Goal: Complete application form: Complete application form

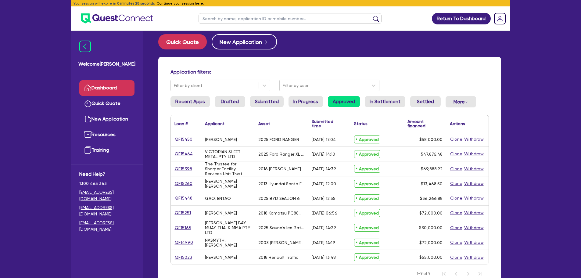
scroll to position [24, 0]
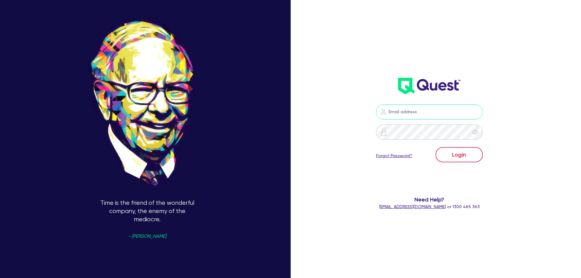
type input "[PERSON_NAME][EMAIL_ADDRESS][PERSON_NAME][DOMAIN_NAME]"
click at [468, 156] on button "Login" at bounding box center [459, 154] width 47 height 15
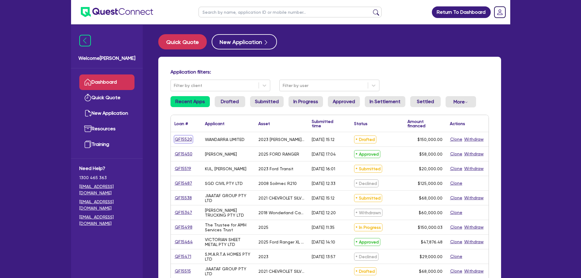
click at [182, 138] on link "QF15520" at bounding box center [183, 139] width 18 height 7
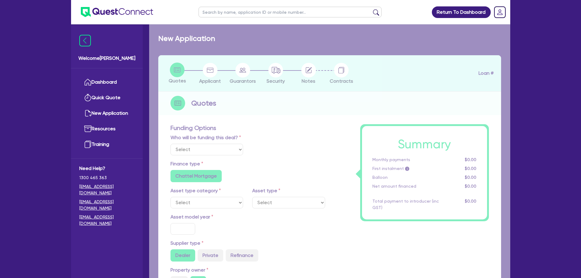
select select "Quest Finance - Own Book"
select select "TERTIARY_ASSETS"
type input "2023"
radio input "false"
radio input "true"
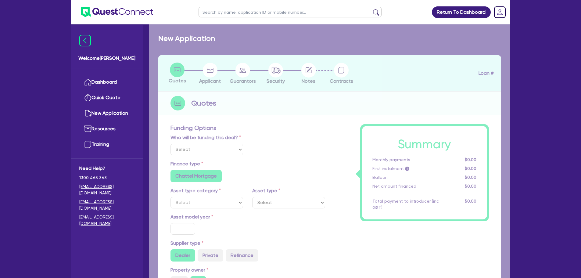
type input "150,000"
type input "5"
type input "7,500"
radio input "true"
type input "17.95"
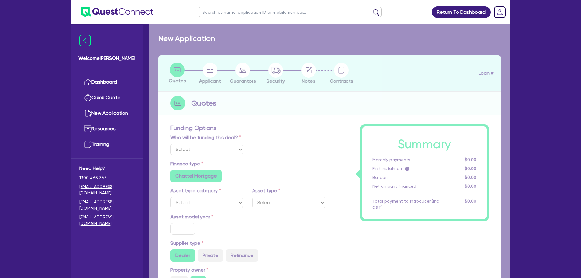
type input "1,500"
select select "OTHER_TERTIARY"
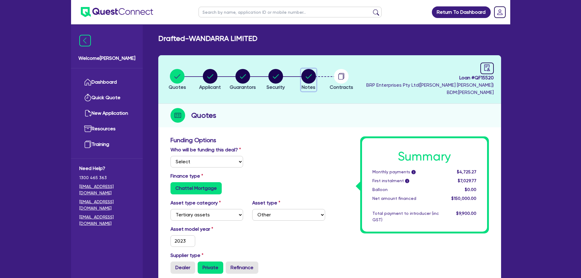
click at [304, 77] on circle "button" at bounding box center [308, 76] width 15 height 15
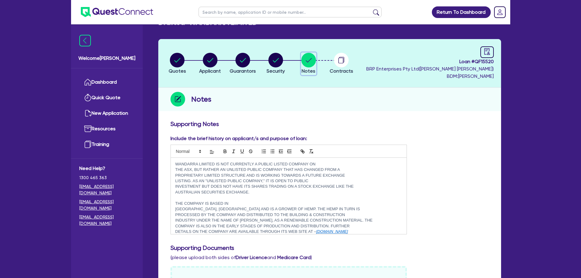
scroll to position [31, 0]
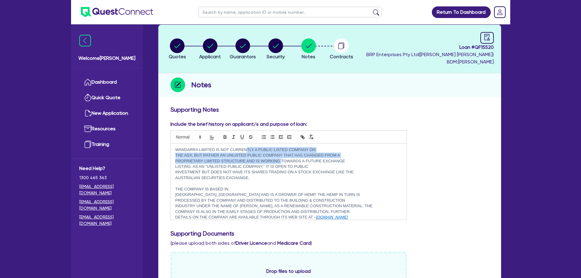
drag, startPoint x: 246, startPoint y: 149, endPoint x: 281, endPoint y: 160, distance: 36.1
click at [281, 160] on div "WANDARRA LIMITED IS NOT CURRENTLY A PUBLIC LISTED COMPANY ON THE ASX, BUT RATHE…" at bounding box center [289, 181] width 236 height 76
click at [272, 164] on div "WANDARRA LIMITED IS NOT CURRENTLY A PUBLIC LISTED COMPANY ON THE ASX, BUT RATHE…" at bounding box center [289, 181] width 236 height 76
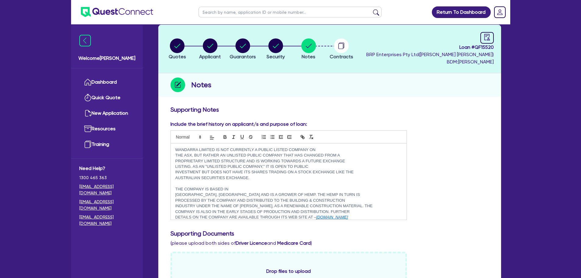
click at [282, 164] on p "LISTING. AS AN "UNLISTED PUBLIC COMPANY," IT IS OPEN TO PUBLIC" at bounding box center [288, 166] width 227 height 5
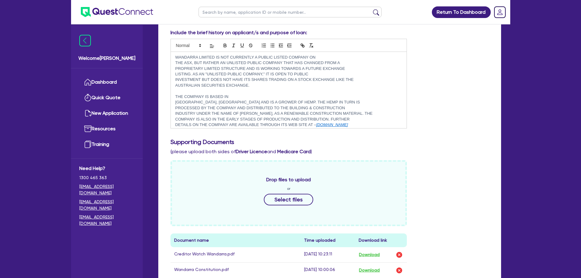
scroll to position [0, 0]
click at [131, 84] on link "Dashboard" at bounding box center [106, 82] width 55 height 16
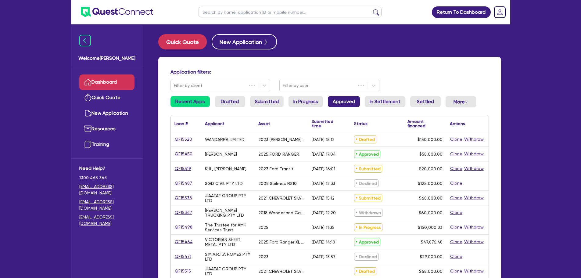
click at [346, 104] on link "Approved" at bounding box center [344, 101] width 32 height 11
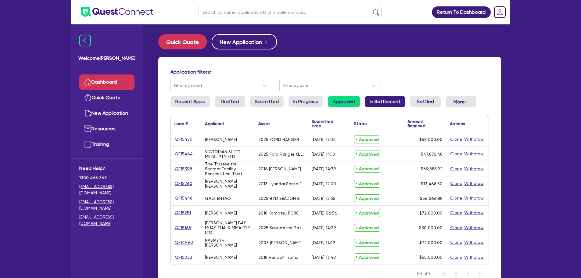
click at [374, 103] on link "In Settlement" at bounding box center [385, 101] width 41 height 11
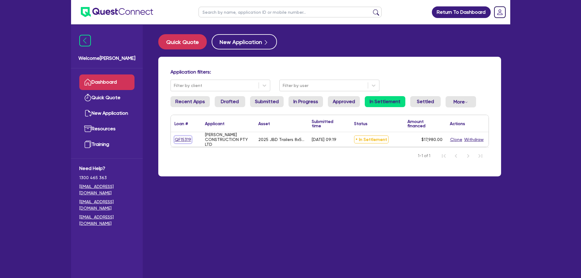
click at [185, 141] on link "QF15319" at bounding box center [182, 139] width 17 height 7
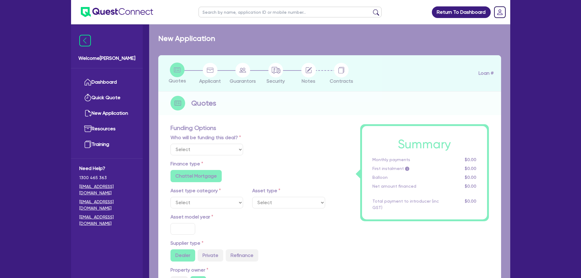
select select "Quest Finance - Own Book"
select select "PRIMARY_ASSETS"
type input "2025"
type input "18,480"
type input "500"
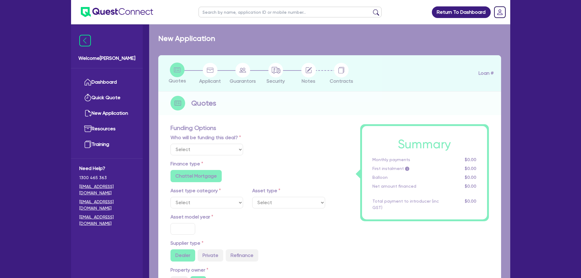
type input "10"
type input "1,798"
type input "17.95"
type input "1,200"
select select "TRAILERS"
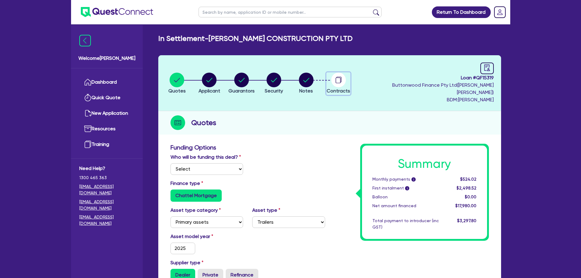
click at [340, 79] on icon "button" at bounding box center [338, 80] width 5 height 6
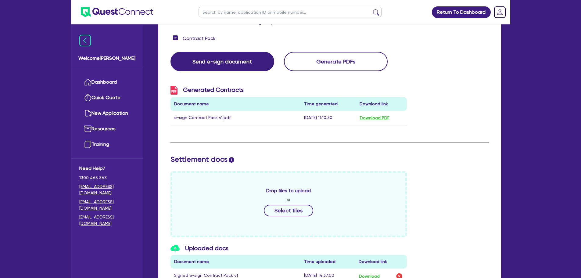
scroll to position [214, 0]
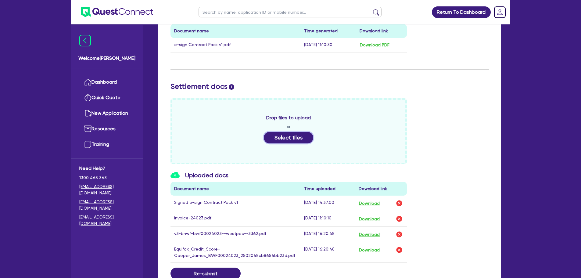
click at [292, 132] on button "Select files" at bounding box center [288, 138] width 49 height 12
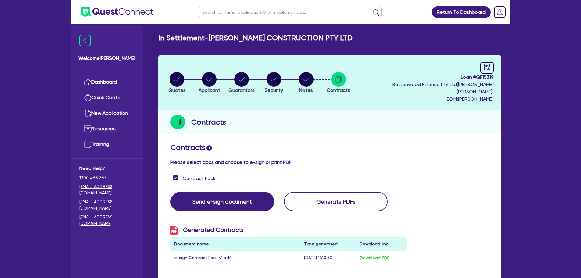
scroll to position [0, 0]
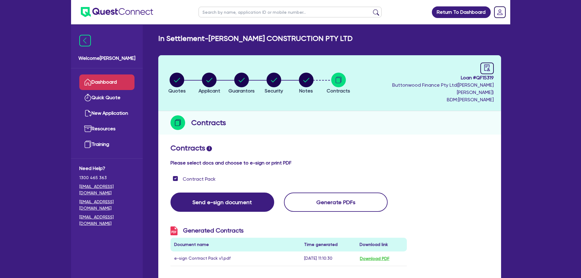
click at [126, 78] on link "Dashboard" at bounding box center [106, 82] width 55 height 16
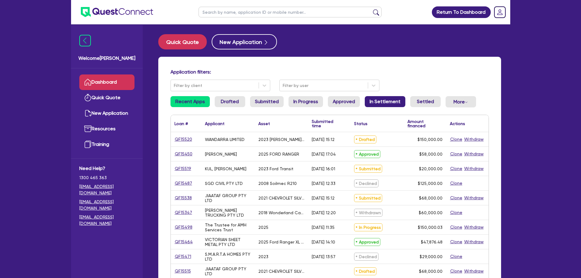
click at [378, 98] on link "In Settlement" at bounding box center [385, 101] width 41 height 11
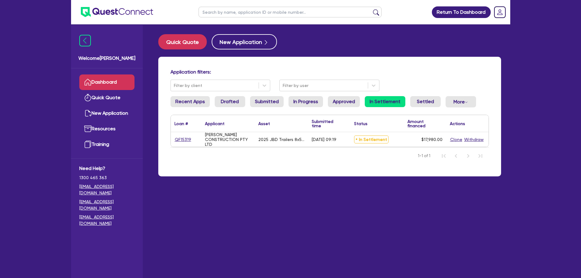
drag, startPoint x: 192, startPoint y: 138, endPoint x: 173, endPoint y: 138, distance: 19.2
click at [173, 138] on div "QF15319" at bounding box center [186, 139] width 31 height 15
click at [121, 83] on link "Dashboard" at bounding box center [106, 82] width 55 height 16
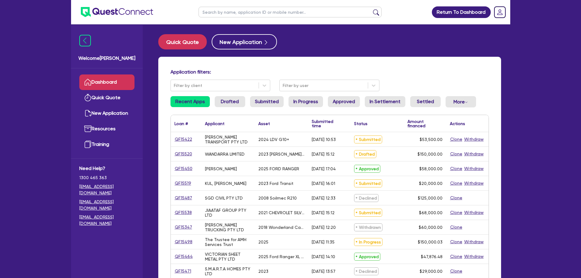
click at [173, 138] on div "QF15422" at bounding box center [186, 139] width 31 height 14
click at [181, 140] on link "QF15422" at bounding box center [183, 139] width 18 height 7
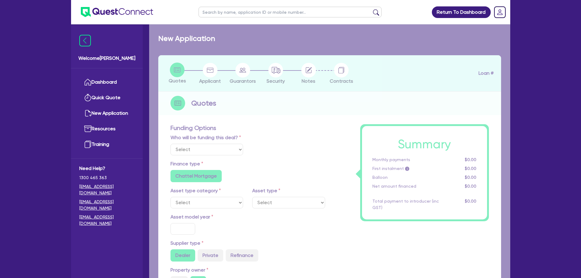
select select "Quest Finance - Own Book"
select select "CARS_AND_LIGHT_TRUCKS"
type input "2024"
radio input "false"
radio input "true"
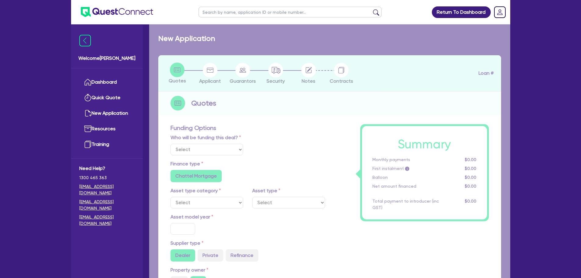
radio input "true"
type input "53,500"
type input "30"
type input "16,050"
type input "10"
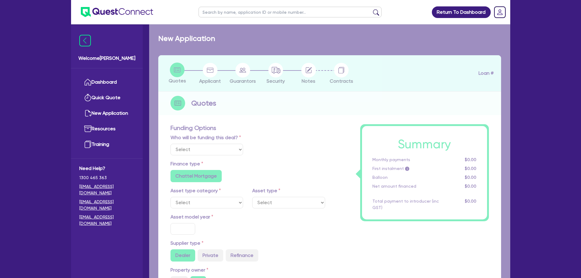
type input "5,350"
type input "17.95"
select select "VANS_AND_UTES"
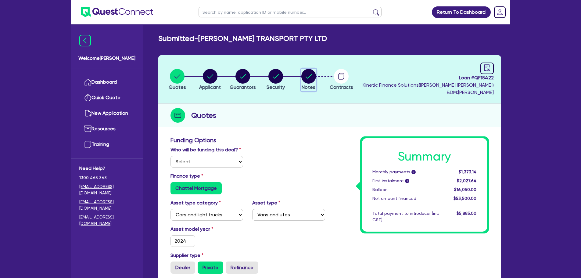
click at [311, 77] on circle "button" at bounding box center [308, 76] width 15 height 15
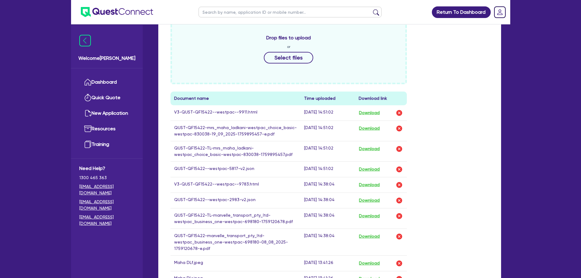
scroll to position [275, 0]
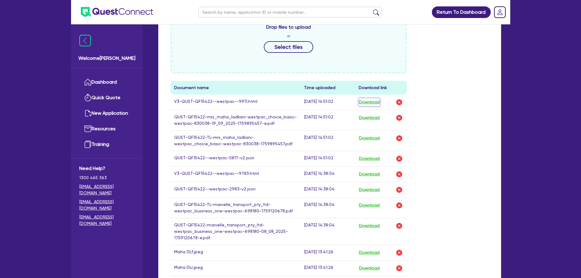
click at [369, 102] on button "Download" at bounding box center [369, 102] width 21 height 8
click at [377, 176] on button "Download" at bounding box center [369, 174] width 21 height 8
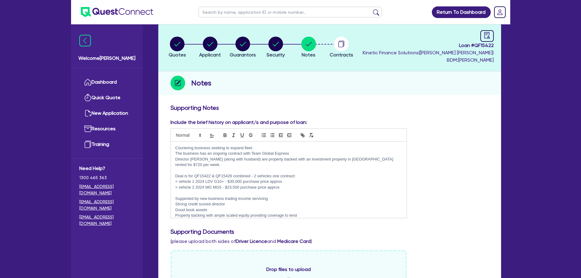
scroll to position [31, 0]
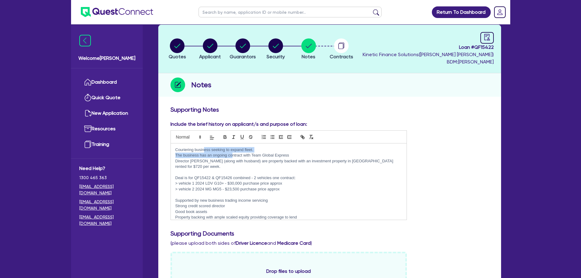
drag, startPoint x: 204, startPoint y: 151, endPoint x: 234, endPoint y: 157, distance: 30.4
click at [234, 157] on div "Couriering business seeking to expand fleet. The business has an ongoing contra…" at bounding box center [289, 181] width 236 height 76
click at [235, 158] on p "The business has an ongoing contract with Team Global Express" at bounding box center [288, 155] width 227 height 5
click at [203, 159] on p "Director [PERSON_NAME] (along with husband) are property backed with an investm…" at bounding box center [288, 163] width 227 height 11
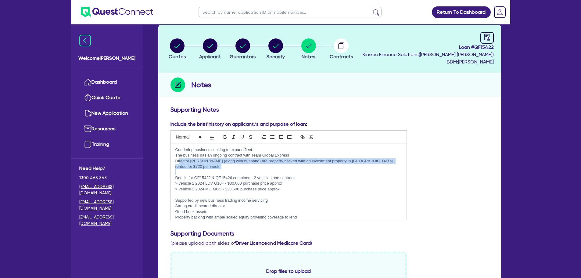
drag, startPoint x: 179, startPoint y: 159, endPoint x: 224, endPoint y: 167, distance: 46.4
click at [224, 167] on div "Couriering business seeking to expand fleet. The business has an ongoing contra…" at bounding box center [289, 181] width 236 height 76
click at [204, 169] on p at bounding box center [288, 171] width 227 height 5
drag, startPoint x: 219, startPoint y: 164, endPoint x: 273, endPoint y: 168, distance: 54.1
click at [273, 168] on div "Couriering business seeking to expand fleet. The business has an ongoing contra…" at bounding box center [289, 181] width 236 height 76
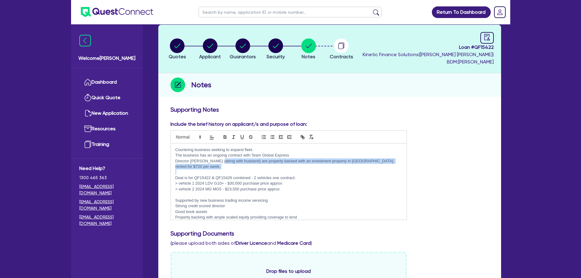
click at [281, 169] on p at bounding box center [288, 171] width 227 height 5
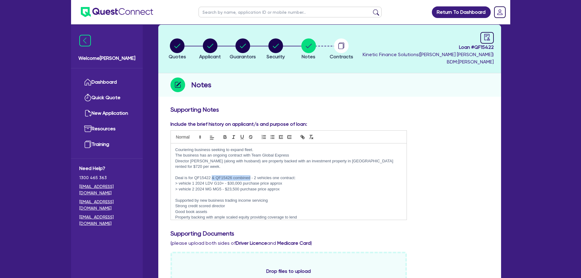
drag, startPoint x: 212, startPoint y: 170, endPoint x: 258, endPoint y: 174, distance: 46.3
click at [250, 175] on p "Deal is for QF15422 & QF15426 combined - 2 vehicles one contract:" at bounding box center [288, 177] width 227 height 5
click at [264, 181] on p "> vehicle 1 2024 LDV G10+ - $30,000 purchase price approx" at bounding box center [288, 183] width 227 height 5
drag, startPoint x: 188, startPoint y: 171, endPoint x: 241, endPoint y: 176, distance: 53.3
click at [241, 176] on div "Couriering business seeking to expand fleet. The business has an ongoing contra…" at bounding box center [289, 181] width 236 height 76
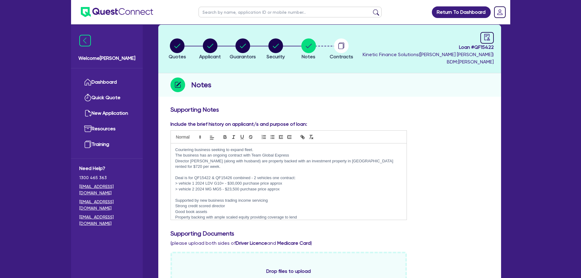
click at [250, 186] on p "> vehicle 2 2024 MG MG5 - $23,500 purchase price approx" at bounding box center [288, 188] width 227 height 5
click at [210, 50] on circle "button" at bounding box center [210, 45] width 15 height 15
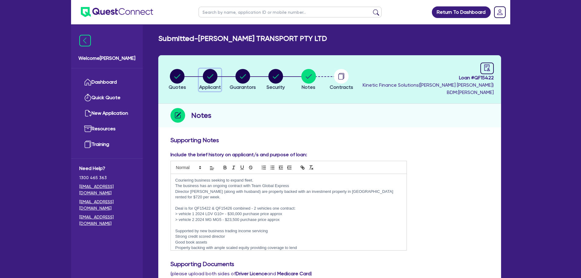
select select "COMPANY"
select select "TRANSPORT_WAREHOUSING"
select select "POSTAL_DELIVERY"
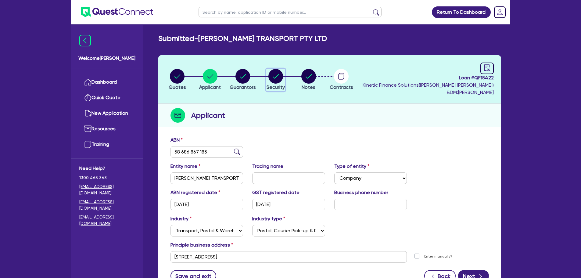
click at [269, 74] on circle "button" at bounding box center [275, 76] width 15 height 15
select select "CARS_AND_LIGHT_TRUCKS"
select select "VANS_AND_UTES"
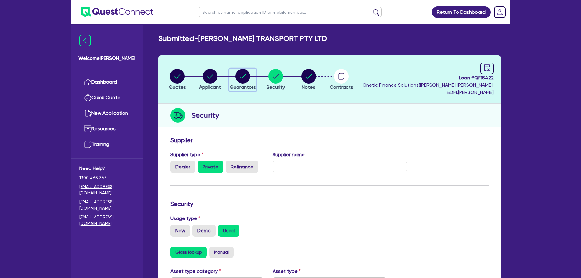
click at [248, 86] on span "Guarantors" at bounding box center [243, 87] width 26 height 6
select select "MS"
select select "[GEOGRAPHIC_DATA]"
select select "MARRIED"
select select "VEHICLE"
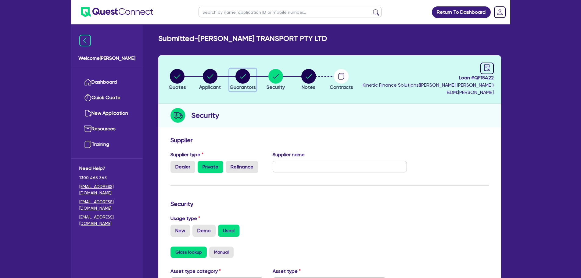
select select "CASH"
select select "INVESTMENT_PROPERTY"
select select "VEHICLE"
select select "MORTGAGE"
select select "VEHICLE_LOAN"
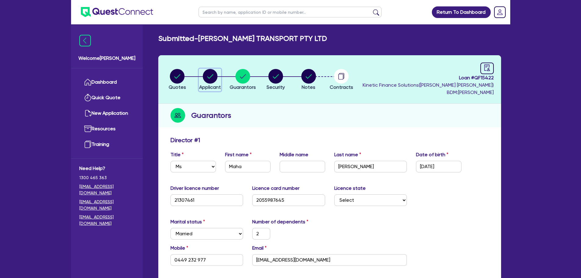
click at [219, 86] on span "Applicant" at bounding box center [210, 87] width 22 height 6
select select "COMPANY"
select select "TRANSPORT_WAREHOUSING"
select select "POSTAL_DELIVERY"
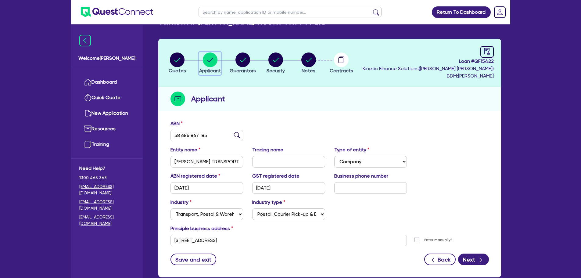
scroll to position [31, 0]
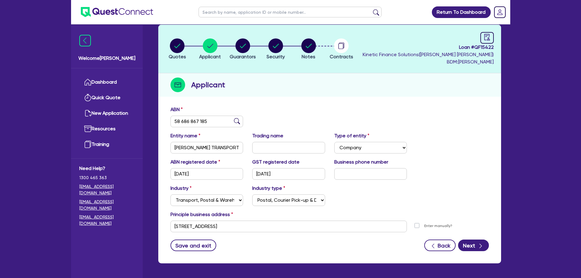
click at [300, 44] on li "Notes" at bounding box center [308, 48] width 33 height 21
click at [306, 51] on circle "button" at bounding box center [308, 45] width 15 height 15
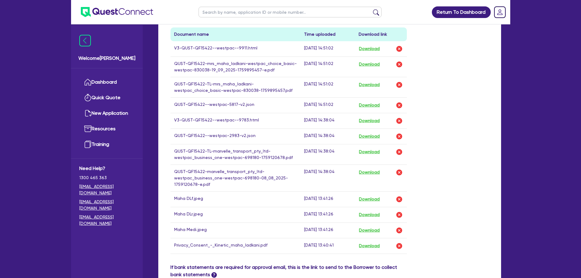
scroll to position [244, 0]
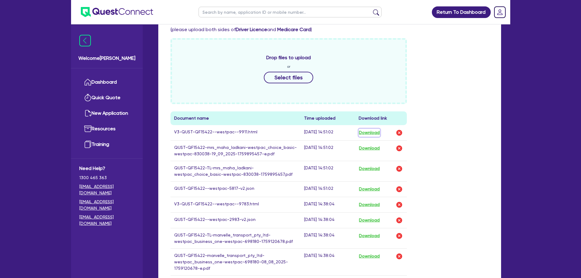
click at [364, 131] on button "Download" at bounding box center [369, 133] width 21 height 8
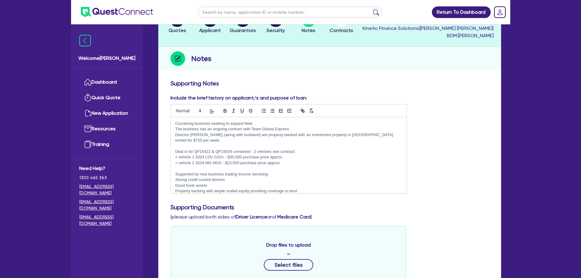
scroll to position [0, 0]
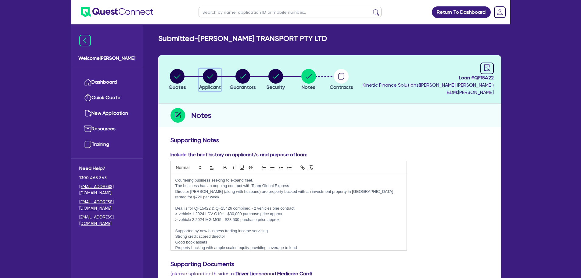
click at [206, 77] on circle "button" at bounding box center [210, 76] width 15 height 15
select select "COMPANY"
select select "TRANSPORT_WAREHOUSING"
select select "POSTAL_DELIVERY"
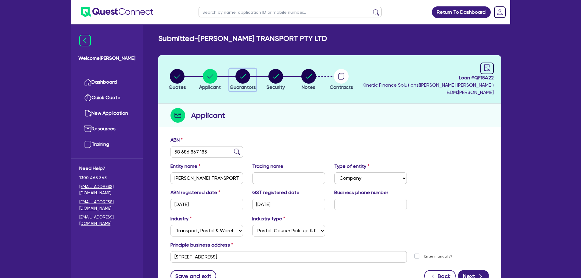
click at [244, 78] on circle "button" at bounding box center [242, 76] width 15 height 15
select select "MS"
select select "[GEOGRAPHIC_DATA]"
select select "MARRIED"
select select "VEHICLE"
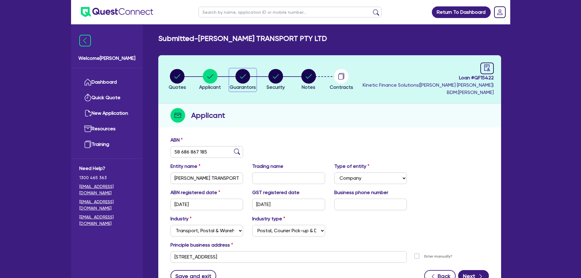
select select "CASH"
select select "INVESTMENT_PROPERTY"
select select "VEHICLE"
select select "MORTGAGE"
select select "VEHICLE_LOAN"
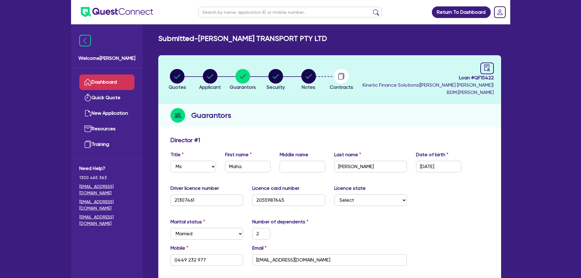
click at [133, 82] on link "Dashboard" at bounding box center [106, 82] width 55 height 16
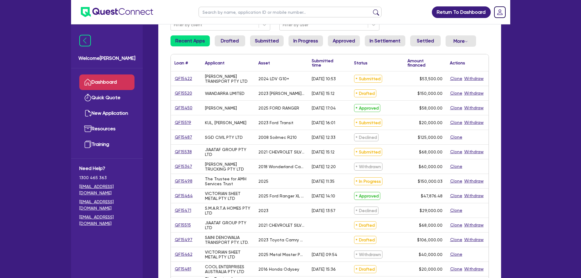
scroll to position [61, 0]
click at [184, 151] on link "QF15538" at bounding box center [183, 151] width 18 height 7
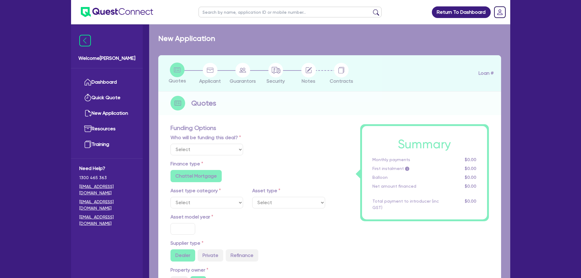
select select "Quest Finance - Own Book"
select select "CARS_AND_LIGHT_TRUCKS"
type input "2021"
type input "85,000"
type input "17,000"
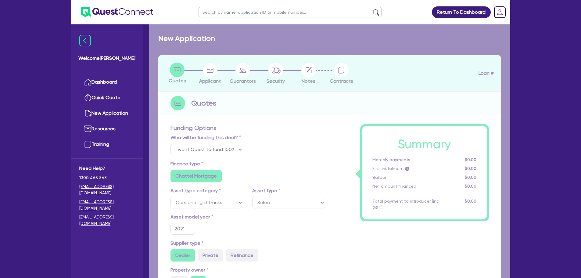
type input "10"
type input "6,800"
type input "17.95"
type input "990"
select select "VANS_AND_UTES"
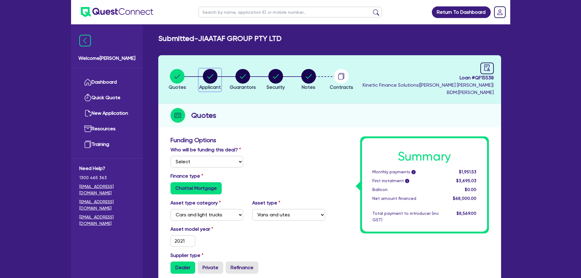
click at [217, 69] on icon "button" at bounding box center [210, 76] width 15 height 15
select select "COMPANY"
select select "BUILDING_CONSTRUCTION"
select select "TRADES_SERVICES_BUSINESSES_GOVERNMENT"
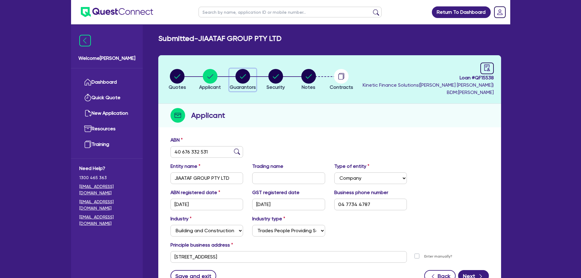
click at [243, 77] on circle "button" at bounding box center [242, 76] width 15 height 15
select select "MS"
select select "[GEOGRAPHIC_DATA]"
select select "SINGLE"
select select "CASH"
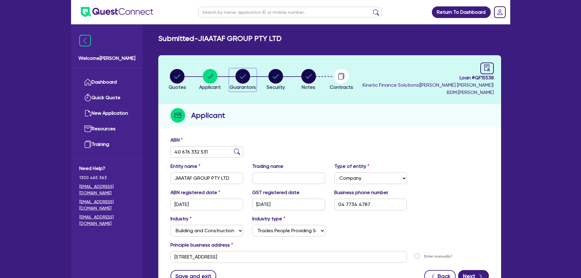
select select "VEHICLE"
select select "EQUIPMENT"
select select "HOUSEHOLD_PERSONAL"
select select "VEHICLE"
select select "VEHICLE_LOAN"
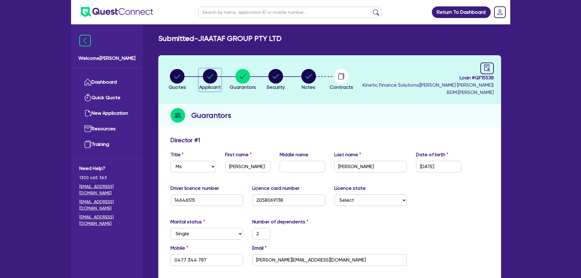
click at [206, 81] on circle "button" at bounding box center [210, 76] width 15 height 15
select select "COMPANY"
select select "BUILDING_CONSTRUCTION"
select select "TRADES_SERVICES_BUSINESSES_GOVERNMENT"
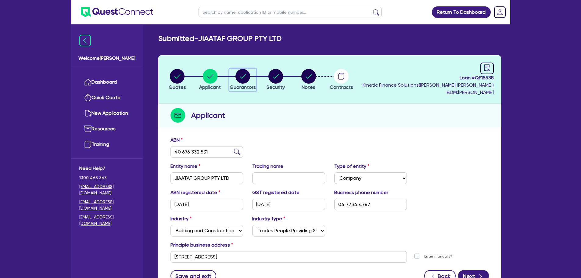
click at [234, 80] on div "button" at bounding box center [243, 76] width 26 height 15
select select "MS"
select select "[GEOGRAPHIC_DATA]"
select select "SINGLE"
select select "CASH"
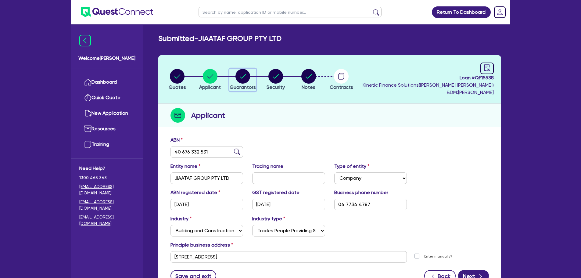
select select "VEHICLE"
select select "EQUIPMENT"
select select "HOUSEHOLD_PERSONAL"
select select "VEHICLE"
select select "VEHICLE_LOAN"
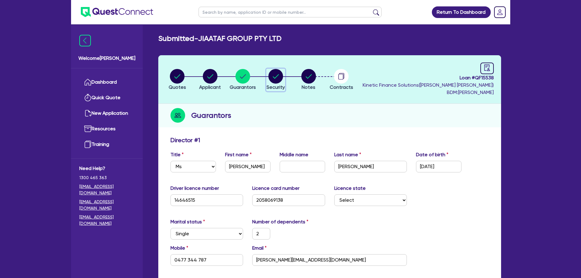
click at [276, 83] on circle "button" at bounding box center [275, 76] width 15 height 15
select select "CARS_AND_LIGHT_TRUCKS"
select select "VANS_AND_UTES"
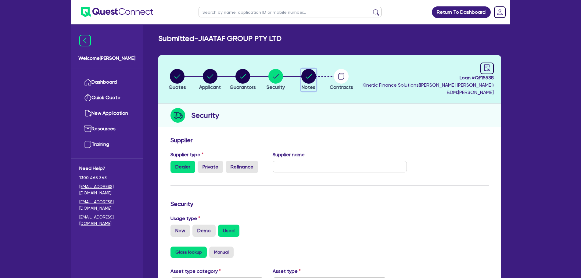
click at [312, 81] on circle "button" at bounding box center [308, 76] width 15 height 15
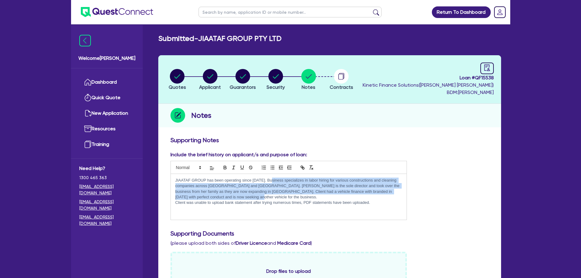
drag, startPoint x: 287, startPoint y: 185, endPoint x: 330, endPoint y: 197, distance: 44.9
click at [339, 197] on p "JIAATAF GROUP has been operating since [DATE]. Business specializes in labor hi…" at bounding box center [288, 189] width 227 height 23
click at [290, 194] on p "JIAATAF GROUP has been operating since [DATE]. Business specializes in labor hi…" at bounding box center [288, 189] width 227 height 23
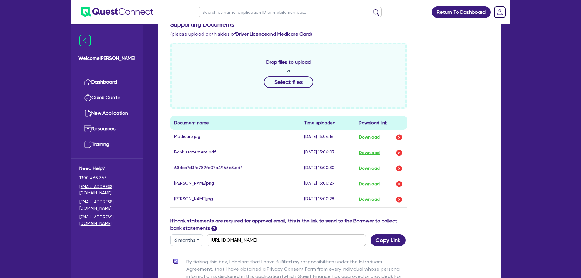
scroll to position [214, 0]
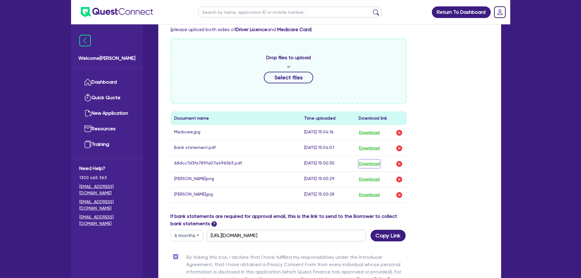
click at [376, 164] on button "Download" at bounding box center [369, 164] width 21 height 8
click at [380, 148] on button "Download" at bounding box center [369, 148] width 21 height 8
click at [540, 81] on div "Return To Dashboard Edit Profile Logout Welcome [PERSON_NAME] Dashboard Quick Q…" at bounding box center [290, 73] width 581 height 575
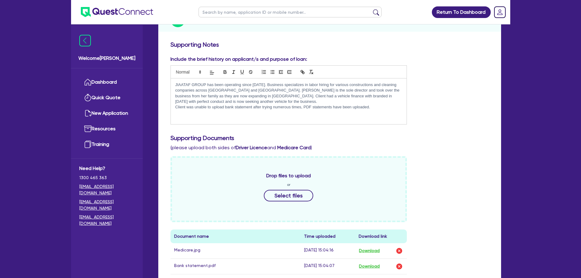
scroll to position [31, 0]
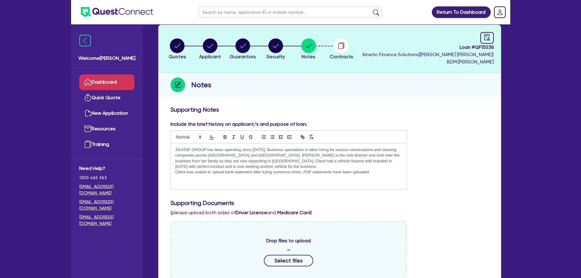
click at [118, 80] on link "Dashboard" at bounding box center [106, 82] width 55 height 16
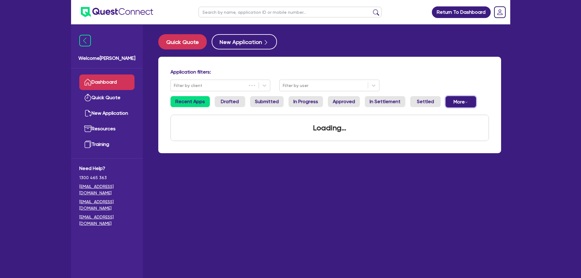
click at [448, 101] on button "More Withdrawn Declined" at bounding box center [461, 101] width 31 height 11
click at [447, 129] on link "Declined" at bounding box center [451, 126] width 46 height 11
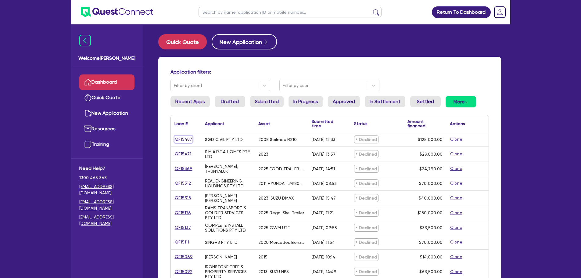
click at [184, 139] on link "QF15487" at bounding box center [183, 139] width 18 height 7
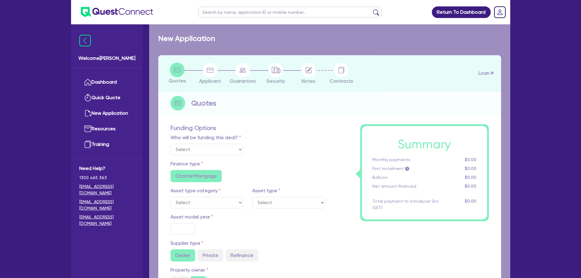
select select "Quest Finance - Own Book"
select select "PRIMARY_ASSETS"
type input "2008"
radio input "false"
radio input "true"
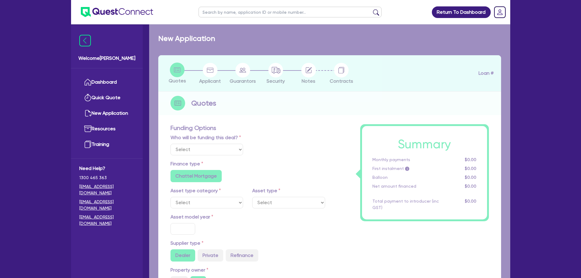
radio input "true"
type input "125,000"
type input "10"
type input "12,500"
type input "17.95"
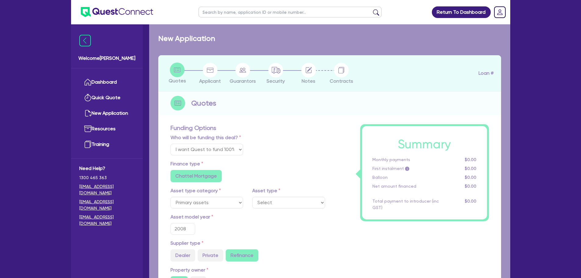
select select "CONSTRUCTION_AND_EARTHMOVING_EQUIPMENT"
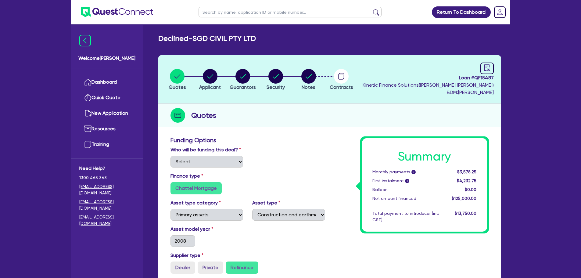
click at [292, 76] on li "Security" at bounding box center [275, 79] width 33 height 21
click at [313, 73] on circle "button" at bounding box center [308, 76] width 15 height 15
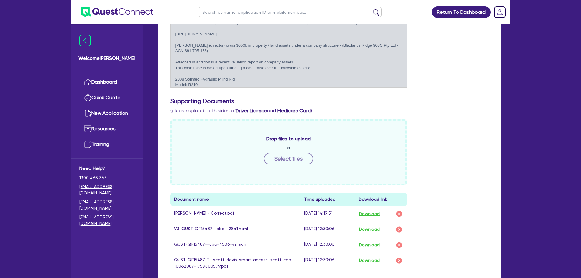
scroll to position [244, 0]
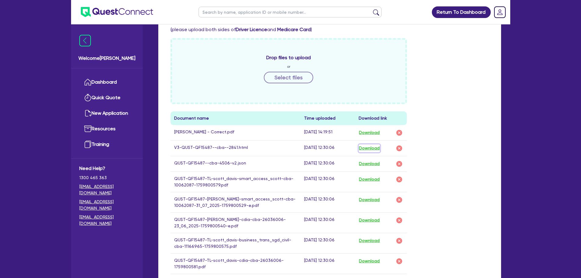
click at [372, 149] on button "Download" at bounding box center [369, 148] width 21 height 8
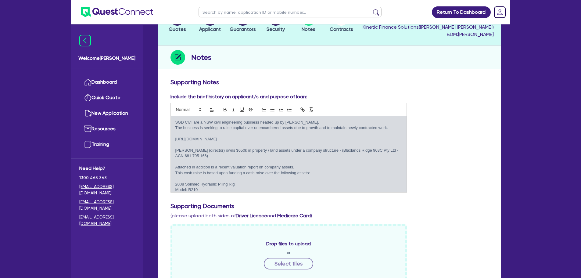
scroll to position [0, 0]
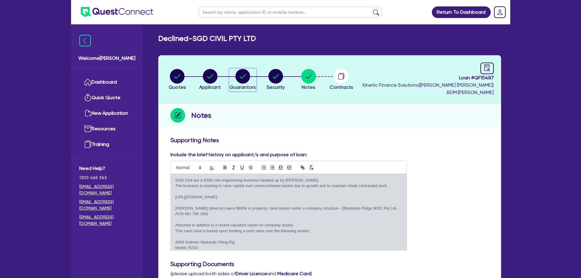
click at [237, 75] on circle "button" at bounding box center [242, 76] width 15 height 15
select select "MR"
select select "[GEOGRAPHIC_DATA]"
select select "SINGLE"
select select "INVESTMENT_PROPERTY"
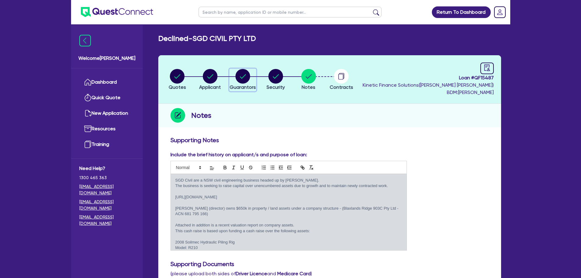
select select "EQUIPMENT"
select select "CASH"
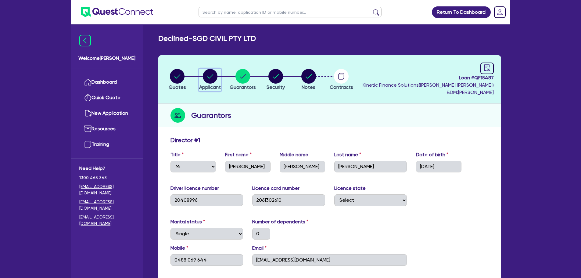
click at [206, 86] on span "Applicant" at bounding box center [210, 87] width 22 height 6
select select "COMPANY"
select select "BUILDING_CONSTRUCTION"
select select "BUSINESSES_INFRASTRUCTURE_PROJECT"
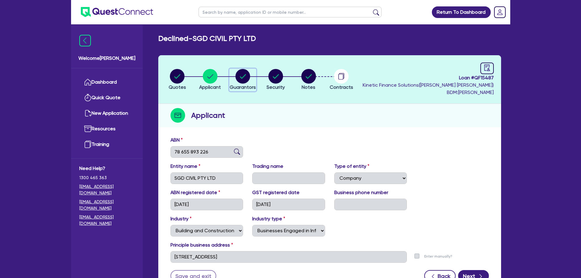
click at [239, 77] on circle "button" at bounding box center [242, 76] width 15 height 15
select select "MR"
select select "[GEOGRAPHIC_DATA]"
select select "SINGLE"
select select "INVESTMENT_PROPERTY"
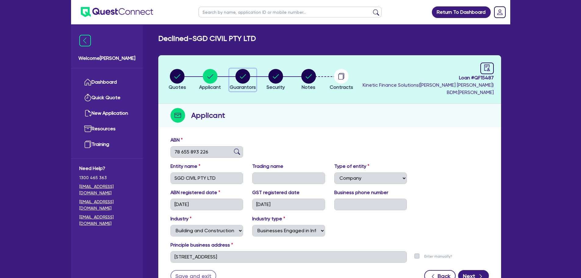
select select "EQUIPMENT"
select select "CASH"
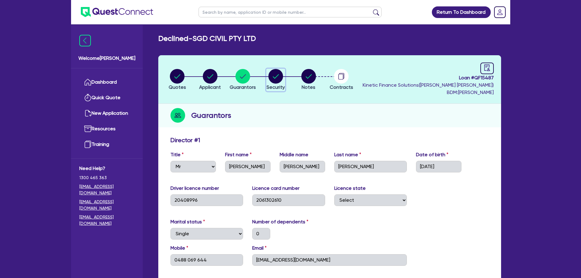
click at [275, 76] on circle "button" at bounding box center [275, 76] width 15 height 15
select select "PRIMARY_ASSETS"
select select "CONSTRUCTION_AND_EARTHMOVING_EQUIPMENT"
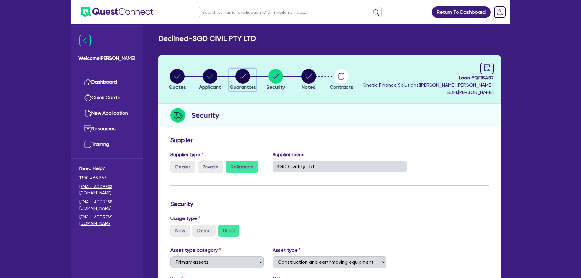
click at [243, 76] on circle "button" at bounding box center [242, 76] width 15 height 15
select select "MR"
select select "[GEOGRAPHIC_DATA]"
select select "SINGLE"
select select "INVESTMENT_PROPERTY"
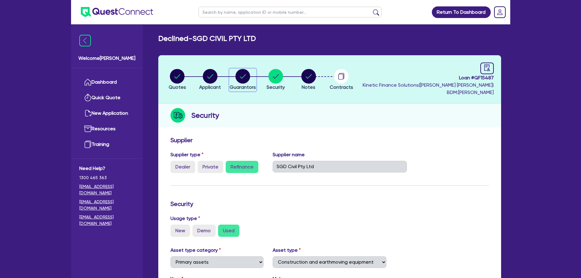
select select "EQUIPMENT"
select select "CASH"
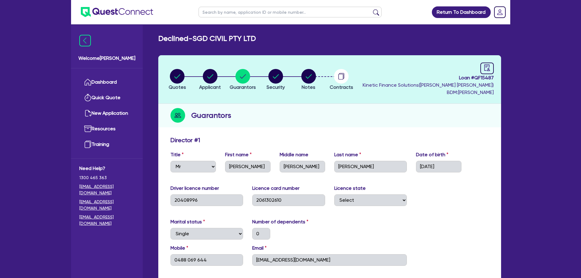
click at [186, 77] on li "Quotes" at bounding box center [177, 79] width 33 height 21
click at [185, 78] on button "Quotes" at bounding box center [177, 80] width 18 height 23
select select "Quest Finance - Own Book"
select select "PRIMARY_ASSETS"
select select "CONSTRUCTION_AND_EARTHMOVING_EQUIPMENT"
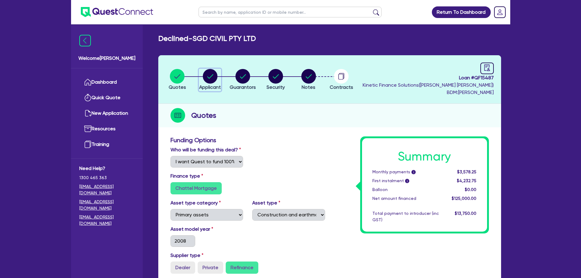
click at [207, 77] on circle "button" at bounding box center [210, 76] width 15 height 15
select select "COMPANY"
select select "BUILDING_CONSTRUCTION"
select select "BUSINESSES_INFRASTRUCTURE_PROJECT"
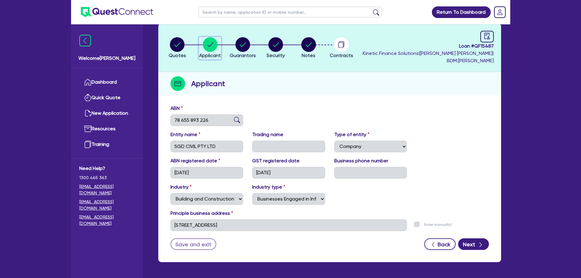
scroll to position [53, 0]
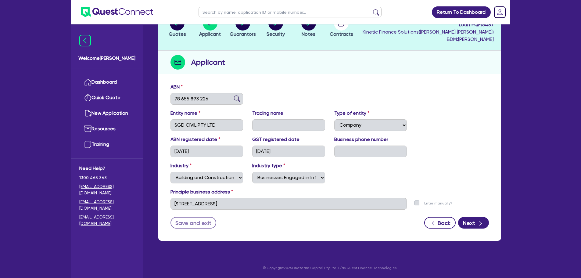
drag, startPoint x: 238, startPoint y: 19, endPoint x: 237, endPoint y: 26, distance: 7.0
click at [237, 19] on ul at bounding box center [289, 12] width 195 height 24
click at [243, 35] on span "Guarantors" at bounding box center [243, 34] width 26 height 6
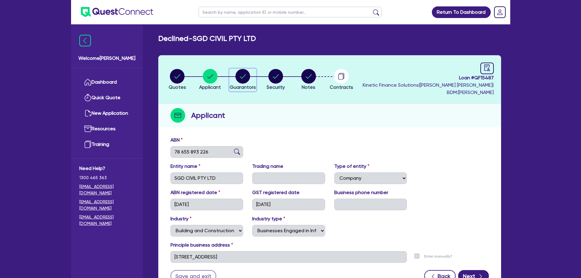
select select "MR"
select select "[GEOGRAPHIC_DATA]"
select select "SINGLE"
select select "INVESTMENT_PROPERTY"
select select "EQUIPMENT"
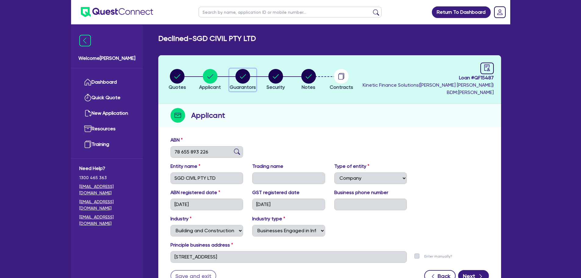
select select "CASH"
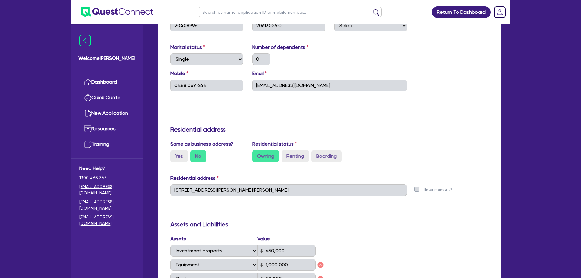
scroll to position [183, 0]
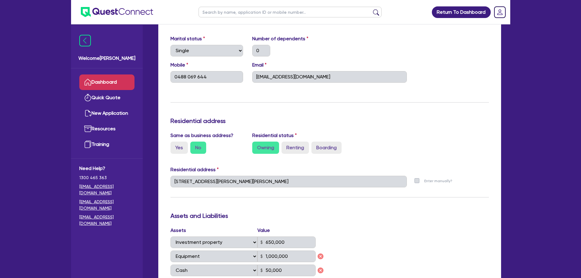
click at [106, 86] on link "Dashboard" at bounding box center [106, 82] width 55 height 16
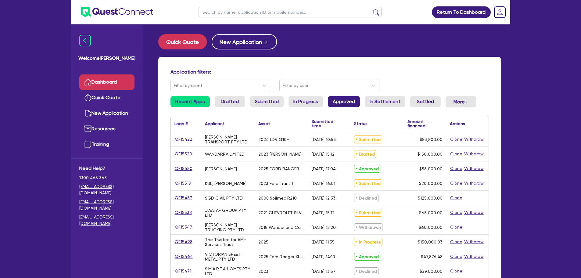
click at [340, 102] on link "Approved" at bounding box center [344, 101] width 32 height 11
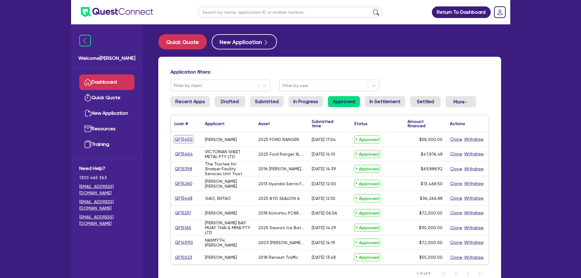
click at [190, 138] on link "QF15450" at bounding box center [183, 139] width 18 height 7
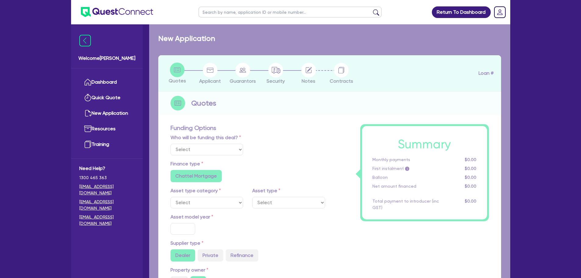
select select "Quest Finance - Own Book"
select select "CARS_AND_LIGHT_TRUCKS"
type input "2025"
radio input "true"
type input "58,000"
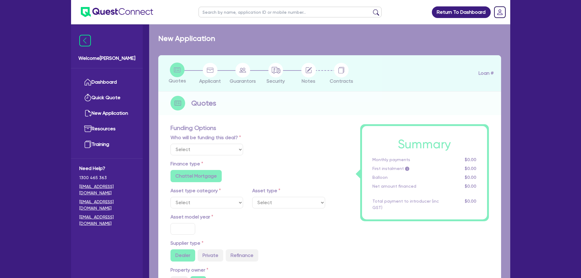
type input "30"
type input "17,400"
type input "8"
type input "4,640"
type input "17.95"
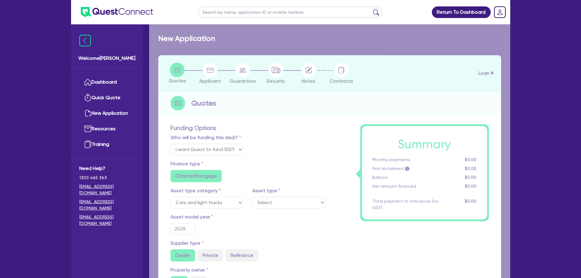
select select "PASSENGER_VEHICLES"
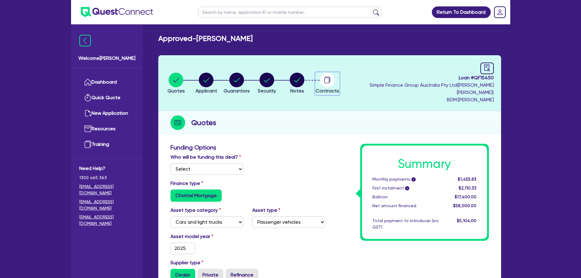
click at [335, 78] on circle "button" at bounding box center [327, 80] width 15 height 15
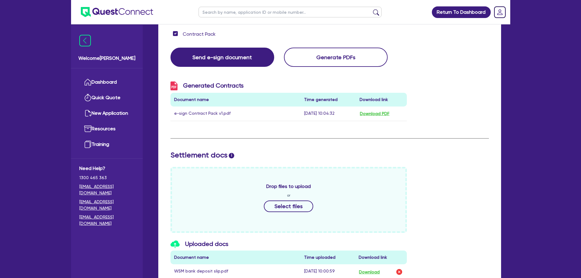
scroll to position [122, 0]
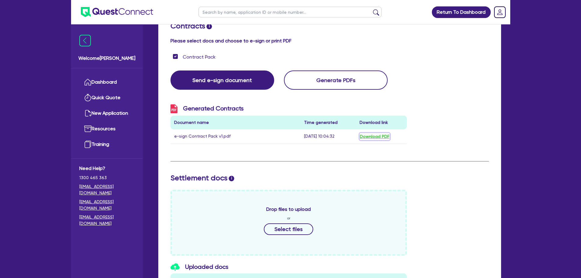
click at [374, 133] on button "Download PDF" at bounding box center [375, 136] width 30 height 7
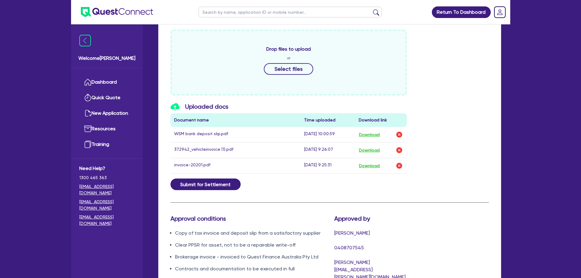
scroll to position [324, 0]
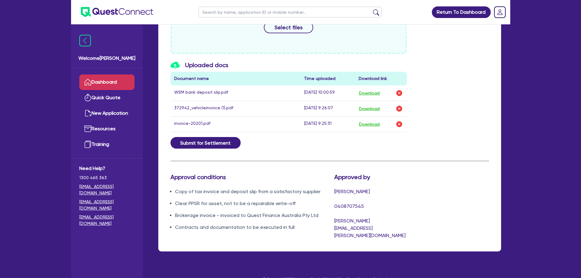
click at [108, 87] on link "Dashboard" at bounding box center [106, 82] width 55 height 16
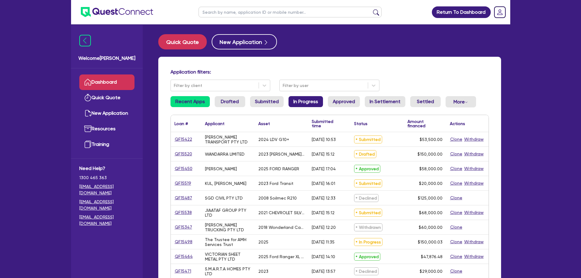
click at [291, 98] on link "In Progress" at bounding box center [306, 101] width 34 height 11
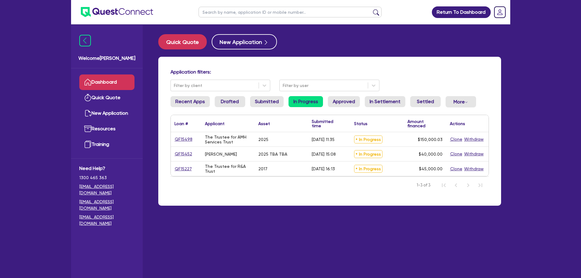
click at [357, 103] on ul "Recent Apps Drafted Submitted In Progress Approved In Settlement Settled More W…" at bounding box center [330, 104] width 318 height 16
click at [340, 98] on link "Approved" at bounding box center [344, 101] width 32 height 11
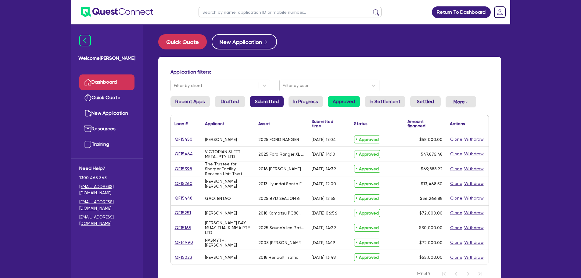
click at [262, 104] on link "Submitted" at bounding box center [267, 101] width 34 height 11
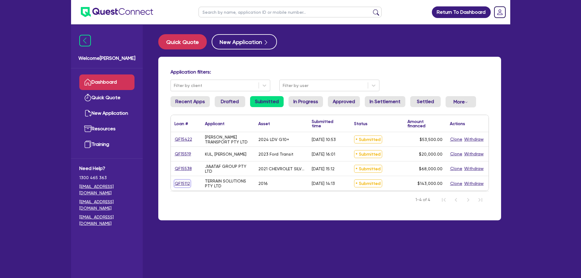
click at [174, 184] on link "QF15112" at bounding box center [182, 183] width 16 height 7
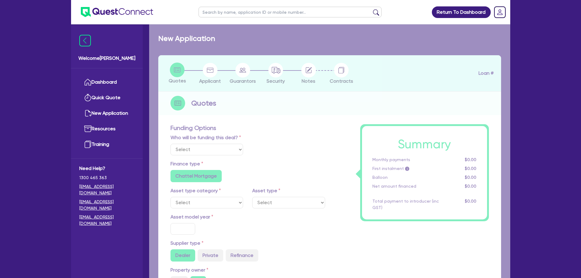
select select "Quest Finance - Own Book"
select select "PRIMARY_ASSETS"
type input "2016"
type input "143,000"
type input "30"
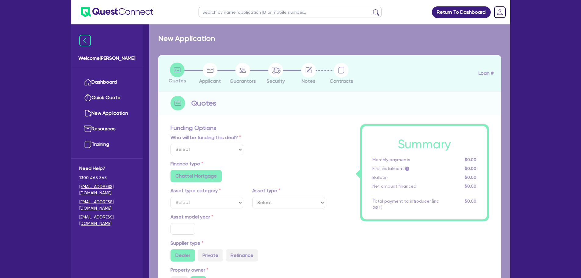
type input "42,900"
type input "10"
type input "14,300"
type input "17"
select select "HEAVY_TRUCKS"
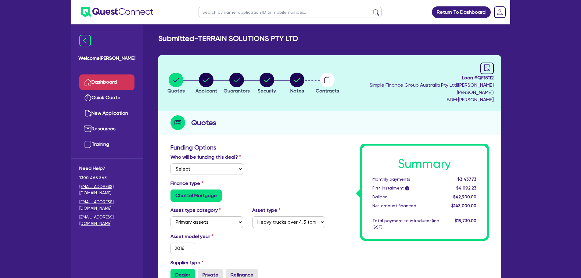
click at [127, 88] on link "Dashboard" at bounding box center [106, 82] width 55 height 16
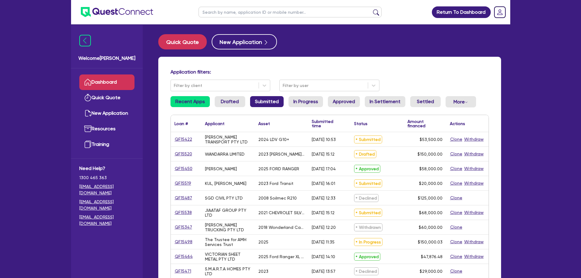
click at [268, 103] on link "Submitted" at bounding box center [267, 101] width 34 height 11
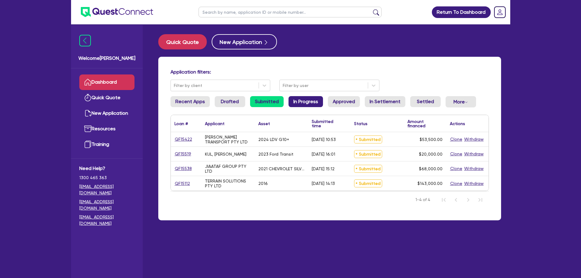
click at [290, 103] on link "In Progress" at bounding box center [306, 101] width 34 height 11
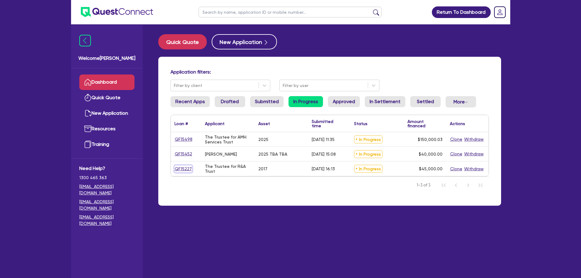
click at [187, 171] on link "QF15227" at bounding box center [183, 168] width 18 height 7
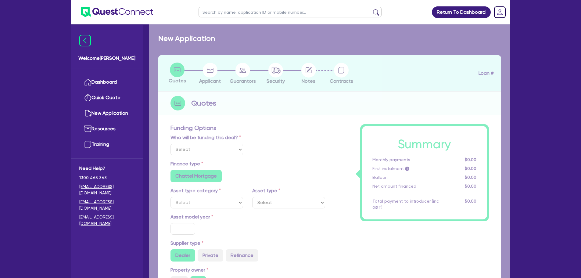
select select "Quest Finance - Own Book"
select select "CARS_AND_LIGHT_TRUCKS"
type input "2017"
radio input "true"
type input "45,000"
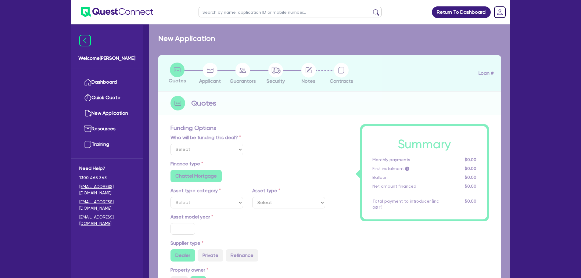
type input "10"
type input "4,500"
type input "17.95"
select select "VANS_AND_UTES"
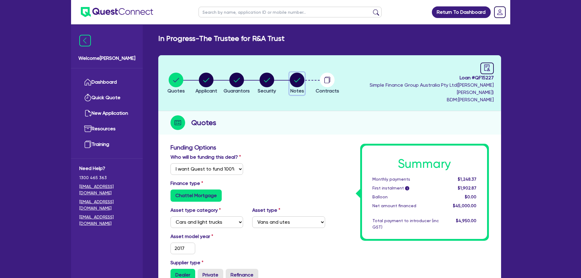
click at [304, 74] on circle "button" at bounding box center [297, 80] width 15 height 15
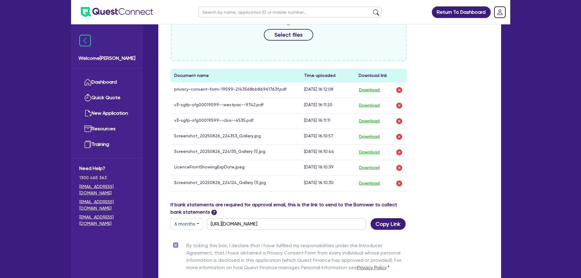
scroll to position [336, 0]
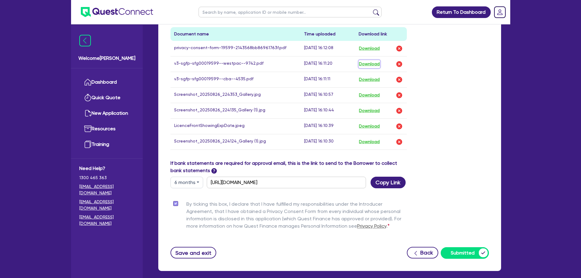
click at [375, 60] on button "Download" at bounding box center [369, 64] width 21 height 8
click at [128, 74] on ul "Dashboard Quick Quote New Application Ref Company Ref Salesperson Resources Tra…" at bounding box center [107, 113] width 72 height 90
click at [125, 82] on link "Dashboard" at bounding box center [106, 82] width 55 height 16
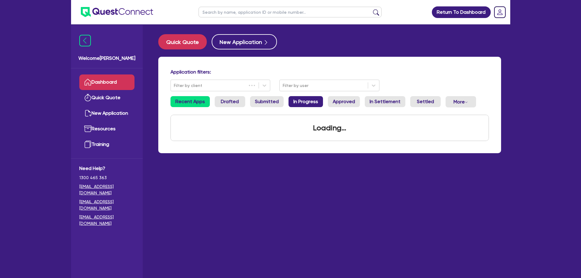
click at [300, 103] on link "In Progress" at bounding box center [306, 101] width 34 height 11
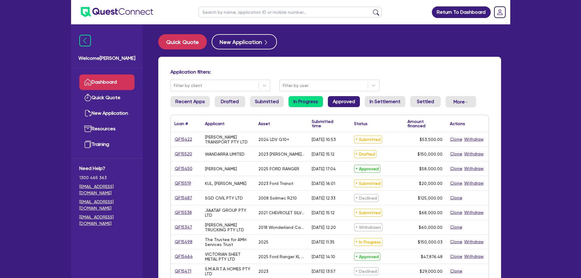
click at [339, 103] on link "Approved" at bounding box center [344, 101] width 32 height 11
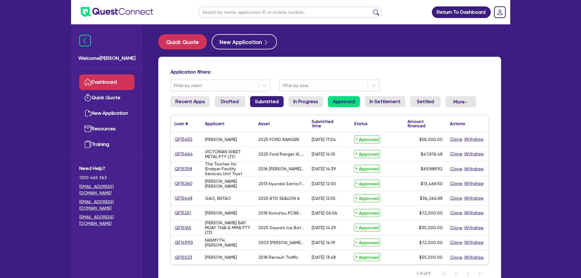
click at [265, 103] on link "Submitted" at bounding box center [267, 101] width 34 height 11
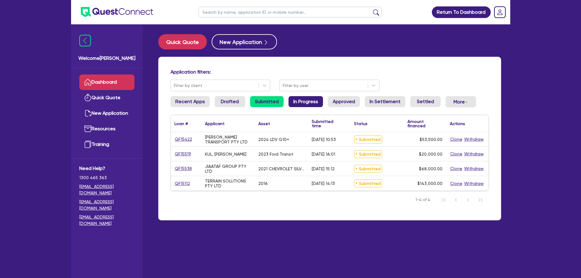
click at [309, 98] on link "In Progress" at bounding box center [306, 101] width 34 height 11
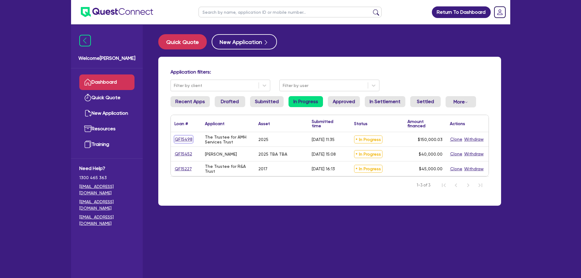
click at [174, 142] on link "QF15498" at bounding box center [183, 139] width 18 height 7
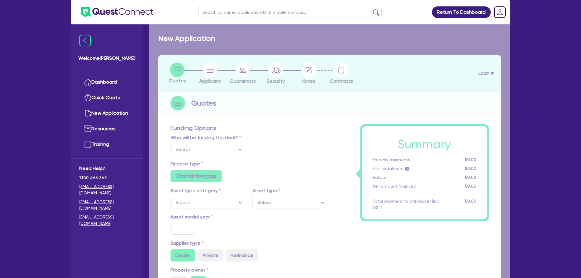
select select "Quest Finance - Own Book"
select select "TERTIARY_ASSETS"
type input "2025"
radio input "true"
type input "171,566.15"
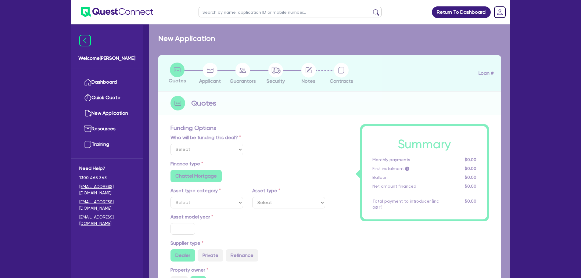
type input "21,566.12"
type input "4"
type input "6,000"
radio input "true"
type input "17.95"
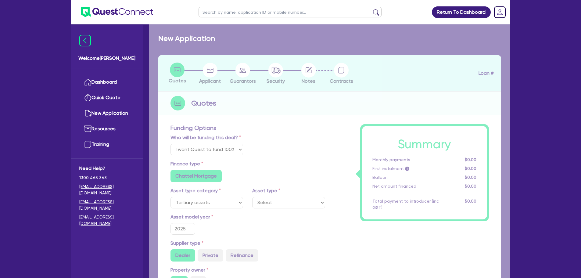
select select "IT_EQUIPMENT"
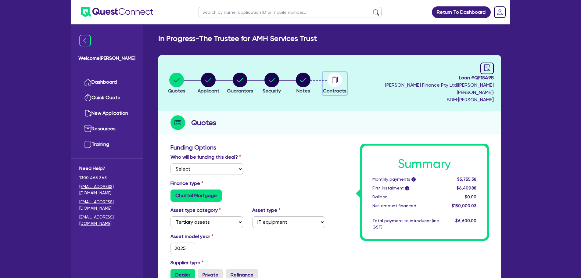
click at [342, 77] on circle "button" at bounding box center [335, 80] width 15 height 15
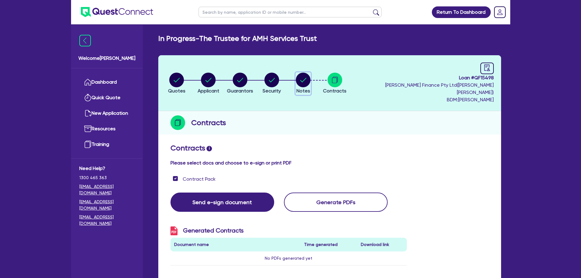
click at [308, 81] on circle "button" at bounding box center [303, 80] width 15 height 15
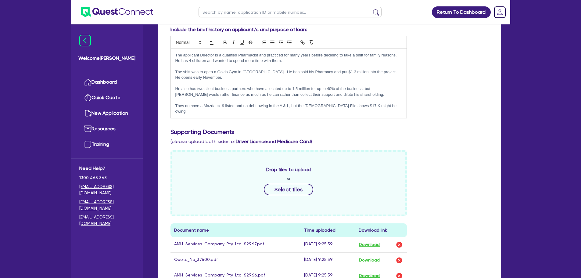
scroll to position [183, 0]
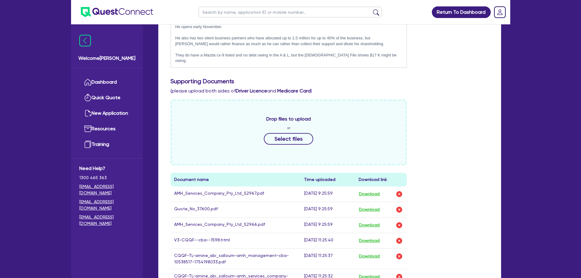
click at [382, 52] on div "The applicant Director is a qualified Pharmacist and practiced for many years b…" at bounding box center [289, 32] width 236 height 69
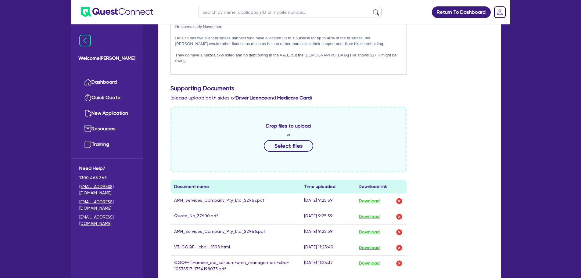
scroll to position [17, 0]
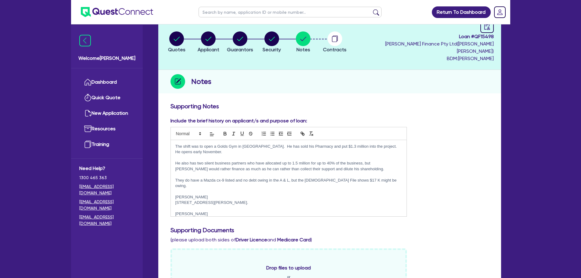
click at [442, 132] on div "Include the brief history on applicant/s and purpose of loan: The applicant Dir…" at bounding box center [330, 169] width 328 height 104
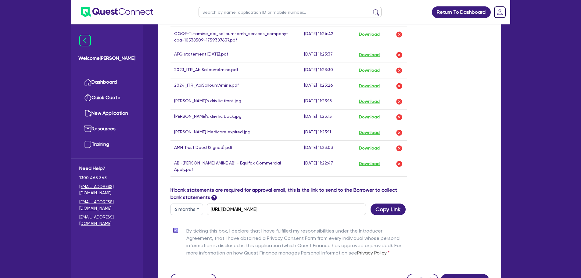
scroll to position [595, 0]
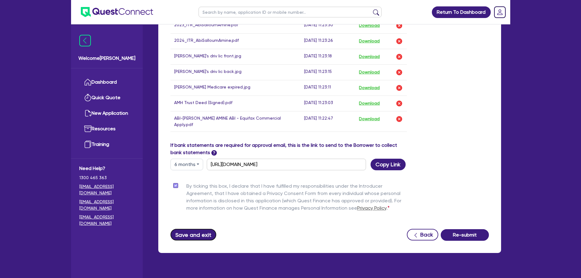
click at [209, 229] on button "Save and exit" at bounding box center [194, 235] width 46 height 12
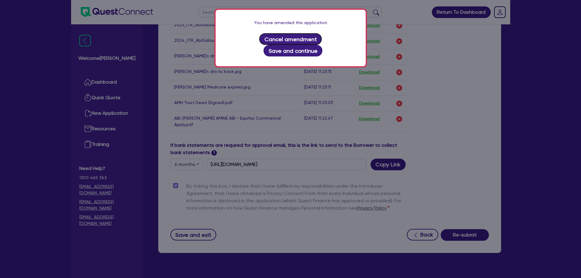
click at [282, 40] on button "Cancel amendment" at bounding box center [290, 39] width 63 height 12
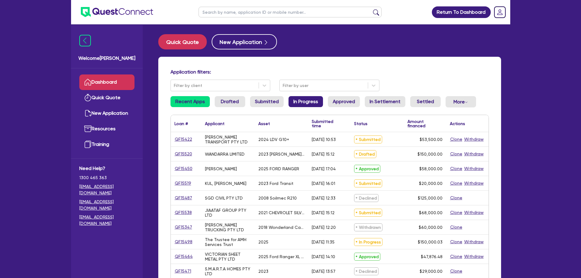
click at [307, 102] on link "In Progress" at bounding box center [306, 101] width 34 height 11
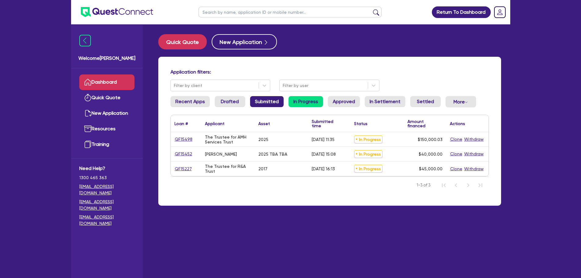
click at [270, 103] on link "Submitted" at bounding box center [267, 101] width 34 height 11
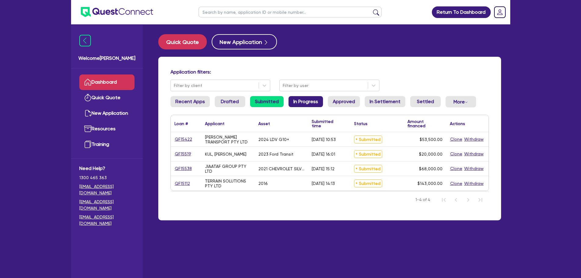
click at [295, 101] on link "In Progress" at bounding box center [306, 101] width 34 height 11
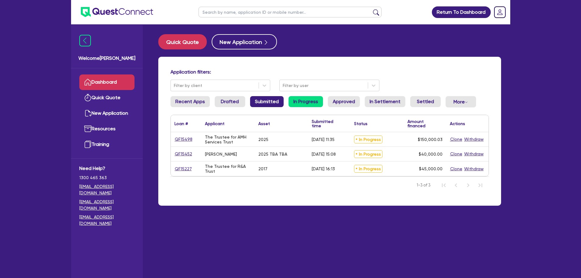
click at [276, 102] on link "Submitted" at bounding box center [267, 101] width 34 height 11
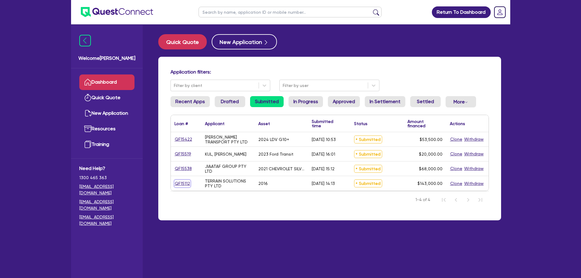
click at [185, 182] on link "QF15112" at bounding box center [182, 183] width 16 height 7
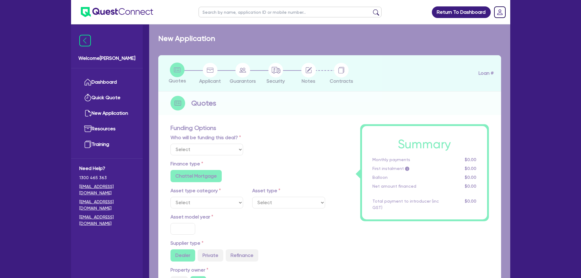
select select "Quest Finance - Own Book"
select select "PRIMARY_ASSETS"
type input "2016"
type input "143,000"
type input "30"
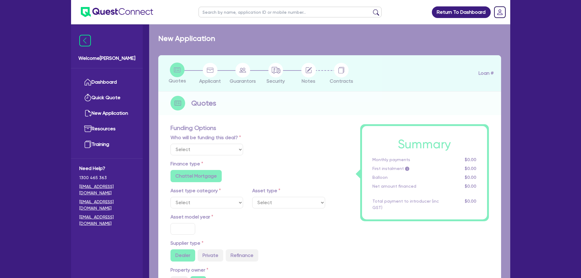
type input "42,900"
type input "10"
type input "14,300"
type input "17"
select select "HEAVY_TRUCKS"
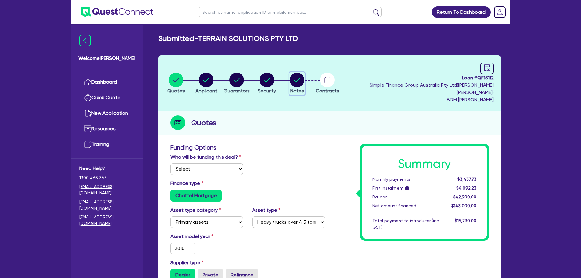
click at [304, 76] on circle "button" at bounding box center [297, 80] width 15 height 15
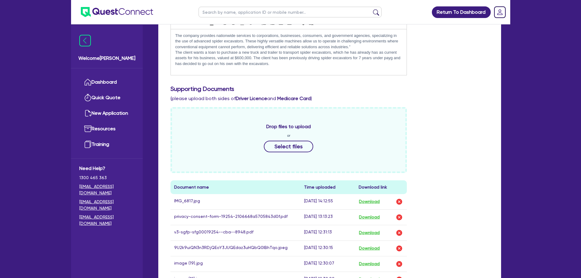
scroll to position [244, 0]
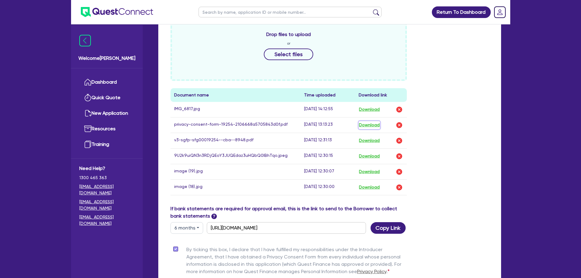
click at [371, 121] on button "Download" at bounding box center [369, 125] width 21 height 8
click at [372, 137] on button "Download" at bounding box center [369, 141] width 21 height 8
click at [106, 80] on link "Dashboard" at bounding box center [106, 82] width 55 height 16
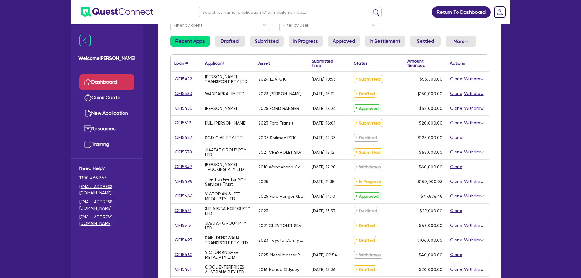
scroll to position [31, 0]
